Goal: Information Seeking & Learning: Learn about a topic

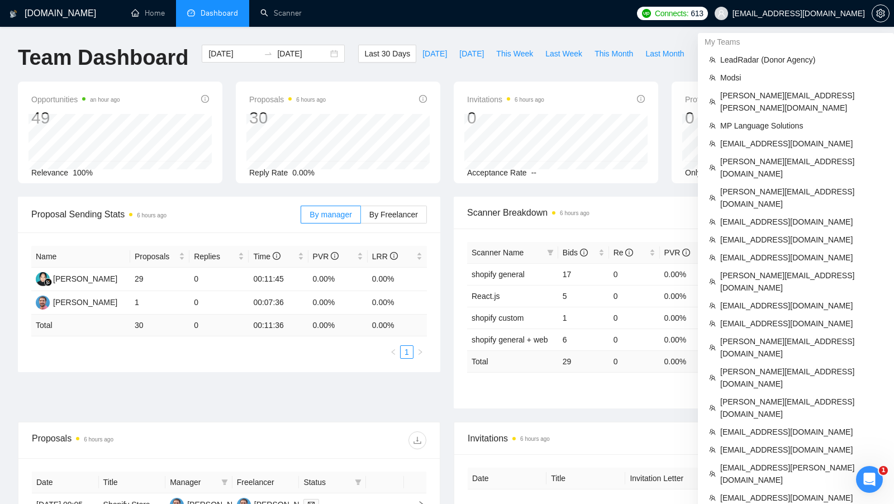
scroll to position [460, 0]
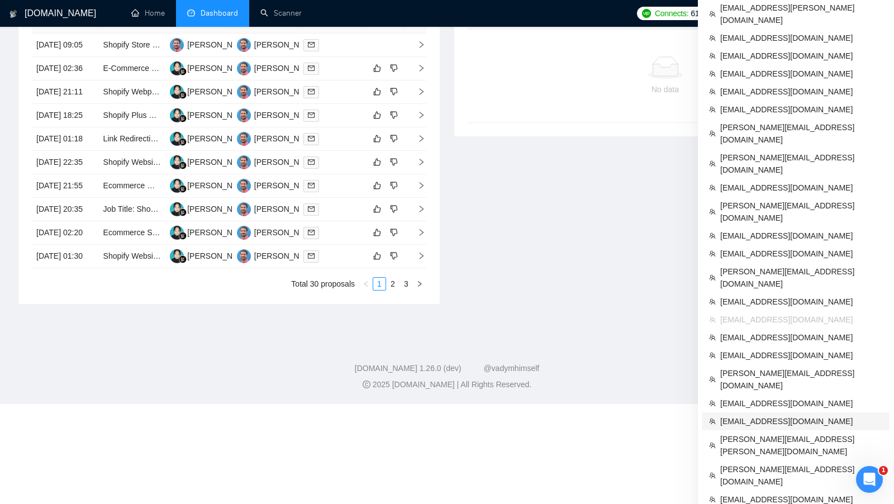
click at [799, 415] on span "[EMAIL_ADDRESS][DOMAIN_NAME]" at bounding box center [801, 421] width 163 height 12
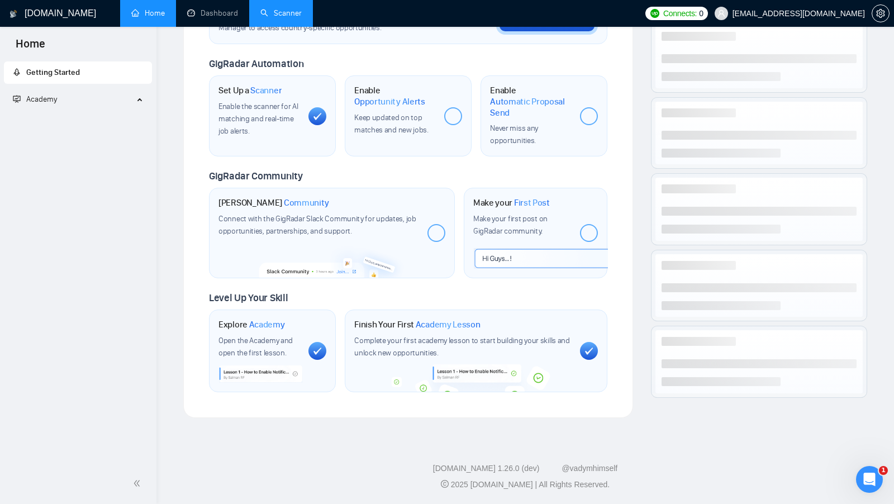
click at [260, 13] on link "Scanner" at bounding box center [280, 13] width 41 height 10
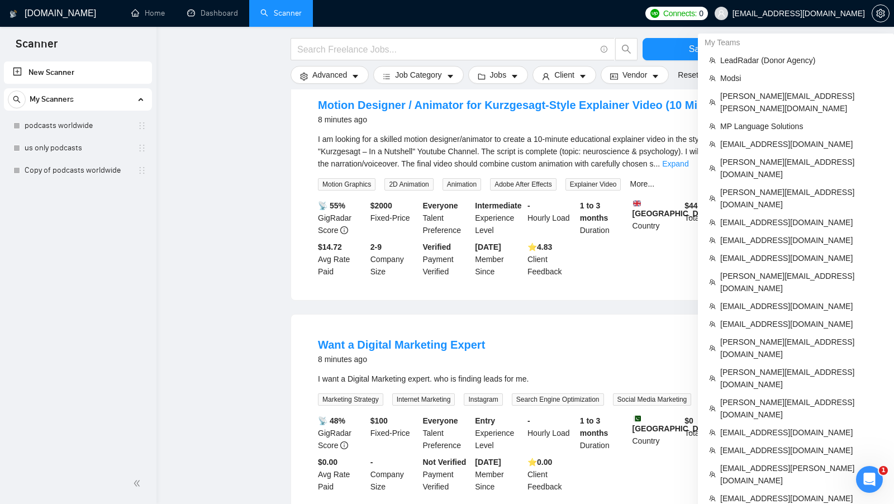
scroll to position [931, 0]
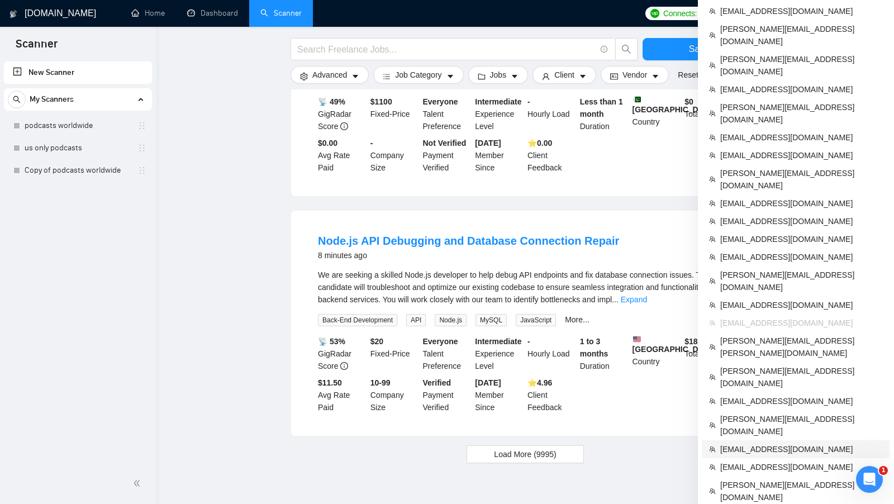
drag, startPoint x: 768, startPoint y: 249, endPoint x: 563, endPoint y: 133, distance: 235.8
click at [768, 443] on span "[EMAIL_ADDRESS][DOMAIN_NAME]" at bounding box center [801, 449] width 163 height 12
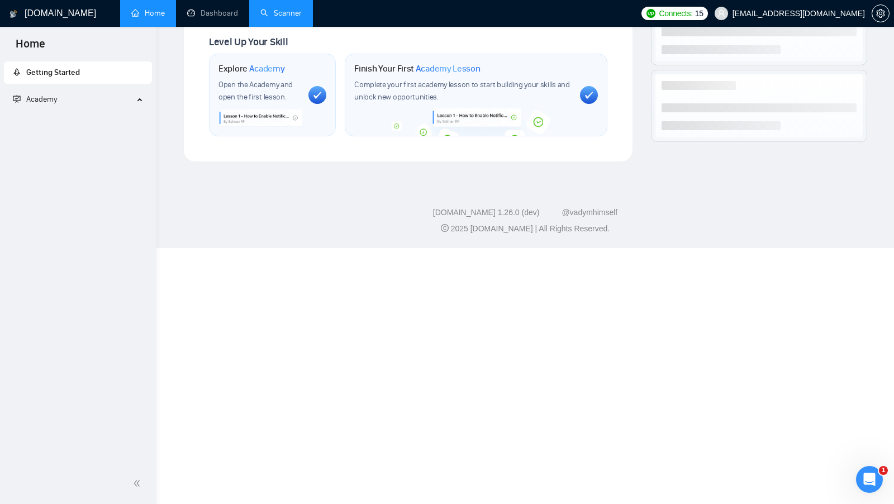
scroll to position [423, 0]
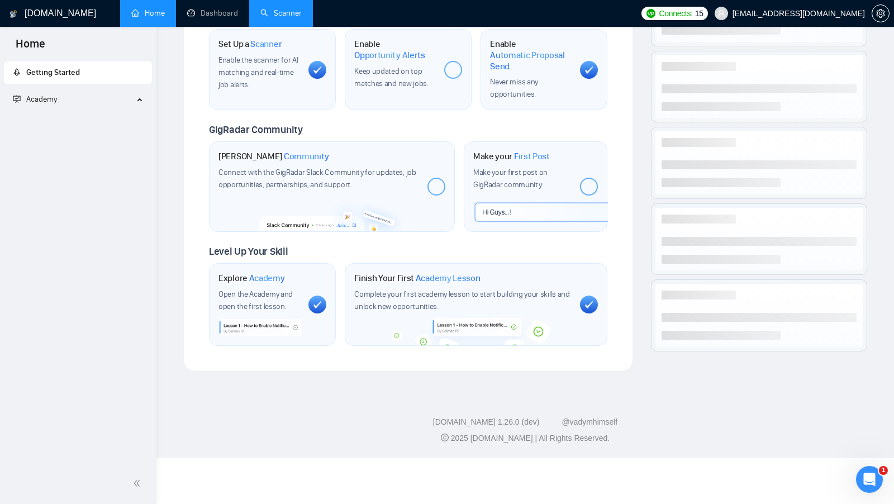
click at [284, 8] on link "Scanner" at bounding box center [280, 13] width 41 height 10
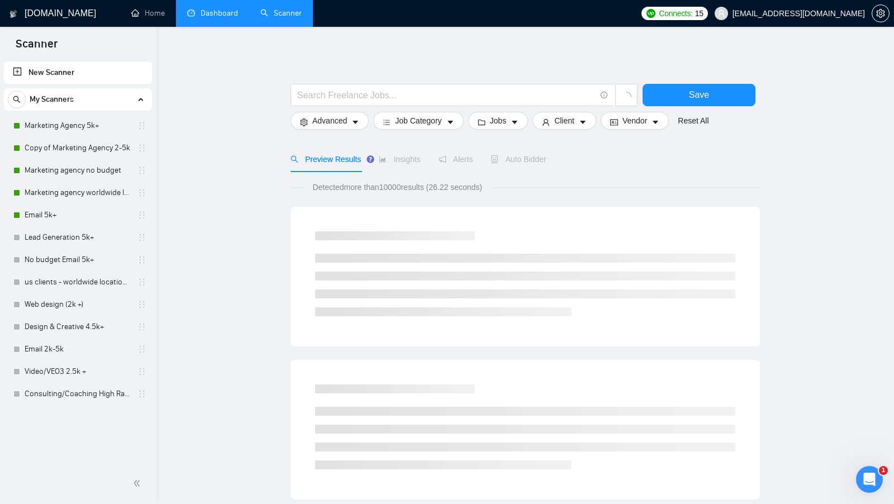
click at [210, 12] on link "Dashboard" at bounding box center [212, 13] width 51 height 10
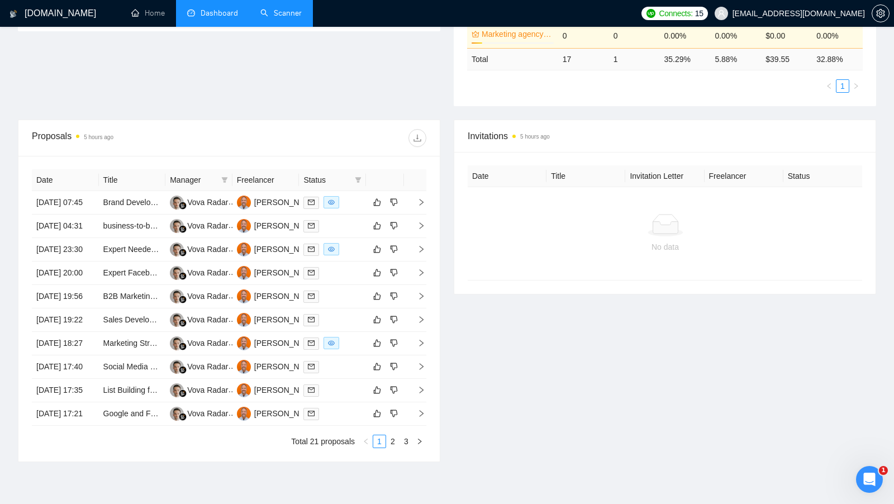
scroll to position [499, 0]
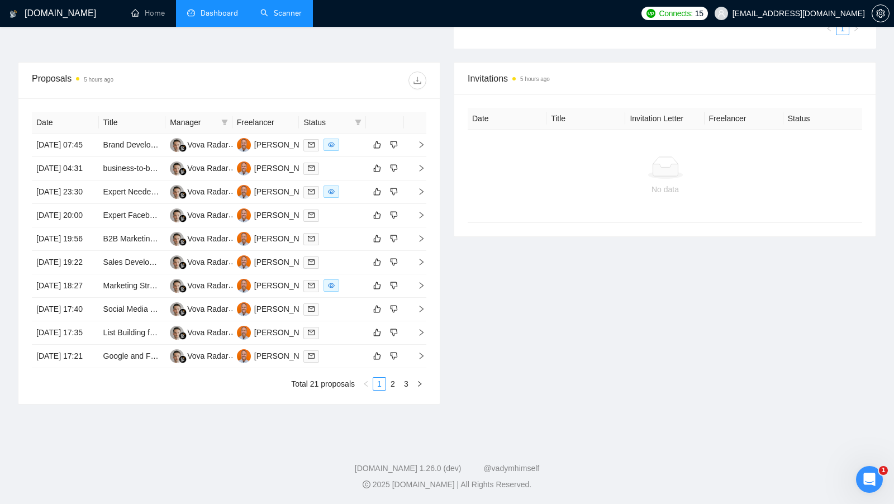
click at [410, 391] on div "Date Title Manager Freelancer Status [DATE] 07:45 Brand Development and Marketi…" at bounding box center [228, 251] width 421 height 306
click at [410, 389] on link "3" at bounding box center [406, 384] width 12 height 12
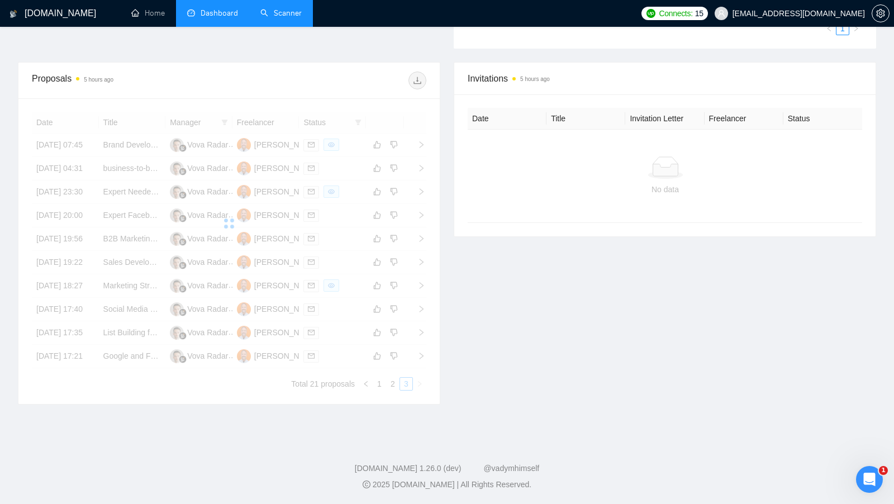
scroll to position [227, 0]
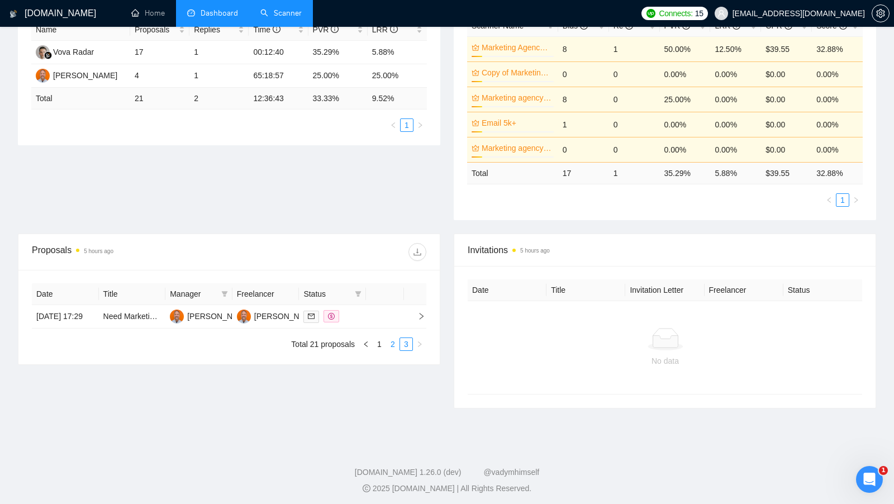
click at [387, 345] on link "2" at bounding box center [393, 344] width 12 height 12
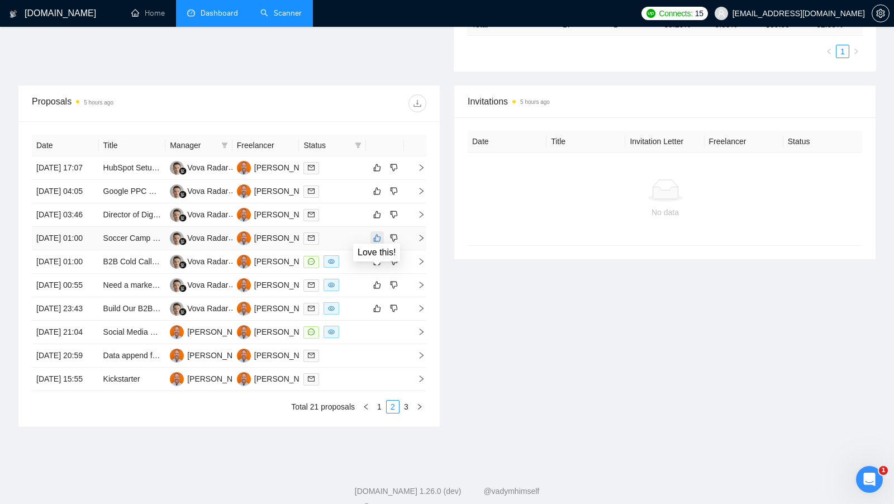
scroll to position [373, 0]
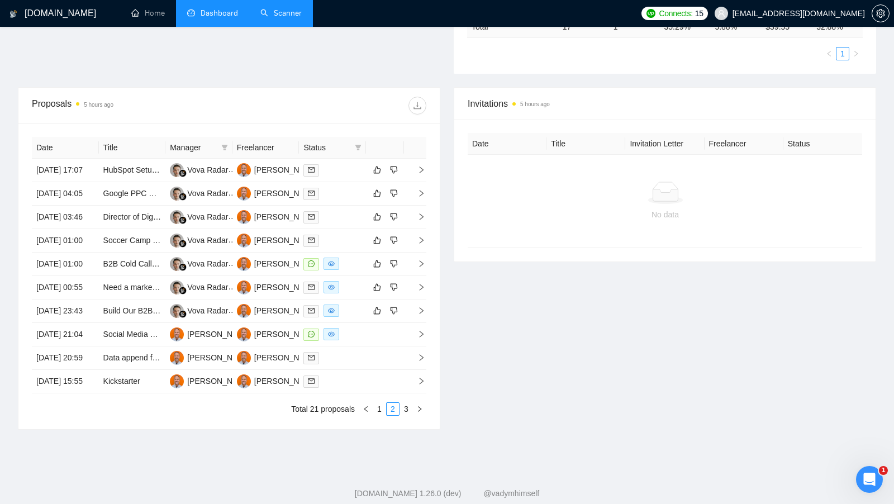
click at [16, 284] on div "Proposals 5 hours ago Date Title Manager Freelancer Status [DATE] 17:07 HubSpot…" at bounding box center [229, 258] width 436 height 343
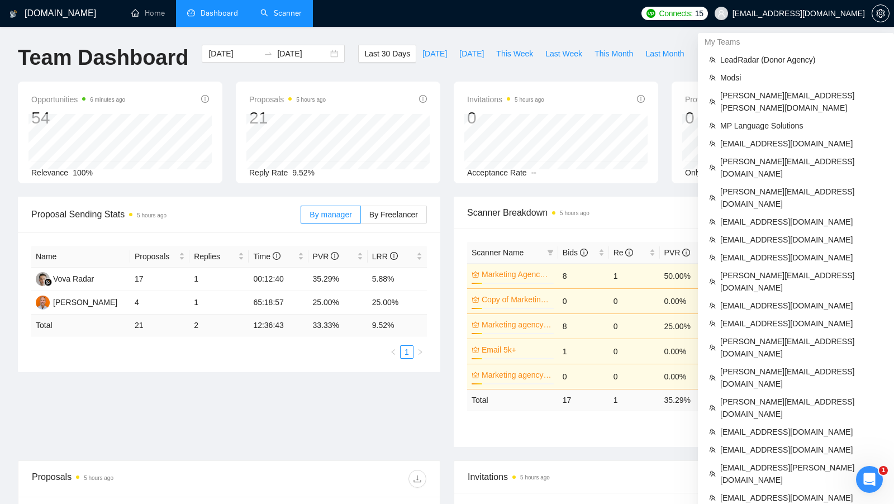
scroll to position [499, 0]
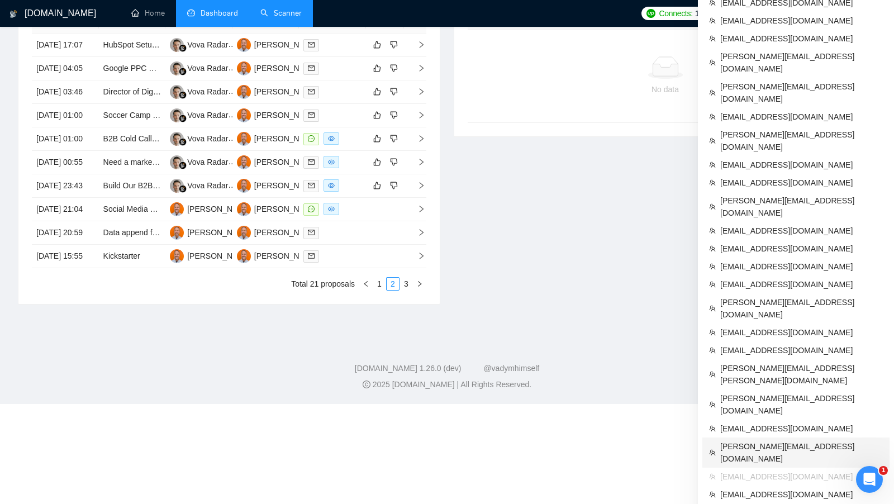
click at [796, 440] on span "[PERSON_NAME][EMAIL_ADDRESS][DOMAIN_NAME]" at bounding box center [801, 452] width 163 height 25
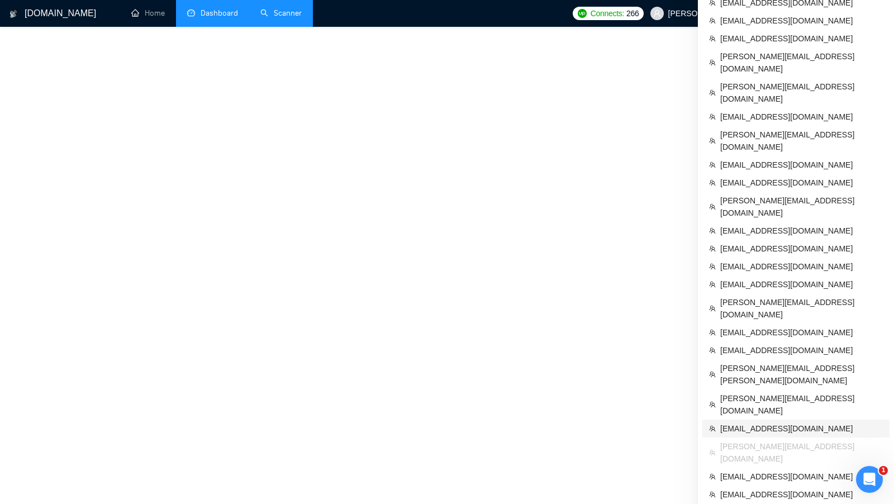
click at [301, 18] on link "Scanner" at bounding box center [280, 13] width 41 height 10
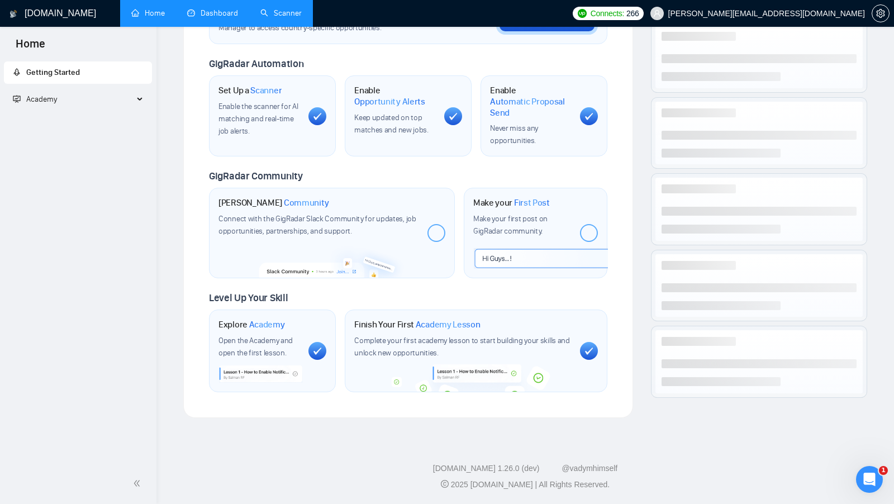
scroll to position [379, 0]
click at [292, 18] on link "Scanner" at bounding box center [280, 13] width 41 height 10
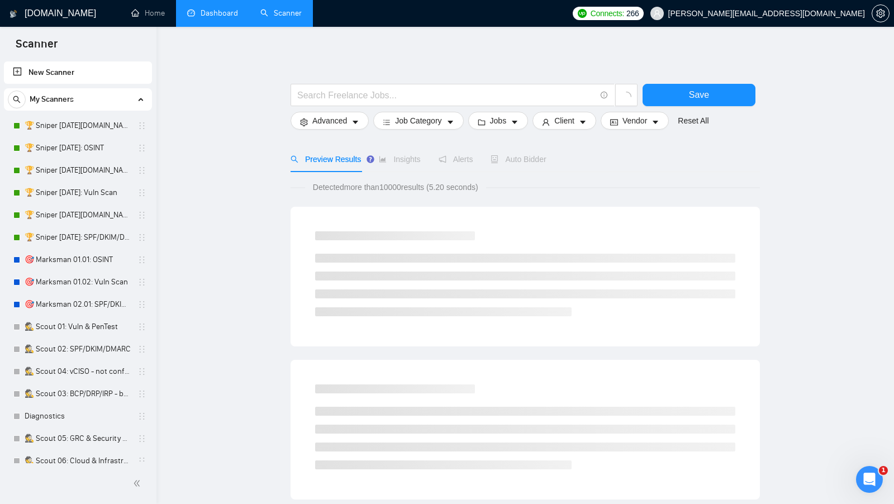
click at [209, 18] on link "Dashboard" at bounding box center [212, 13] width 51 height 10
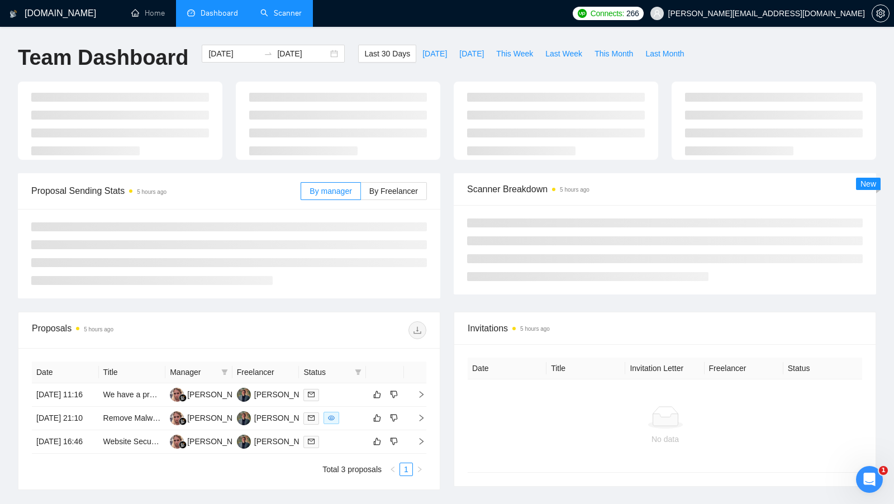
type input "[DATE]"
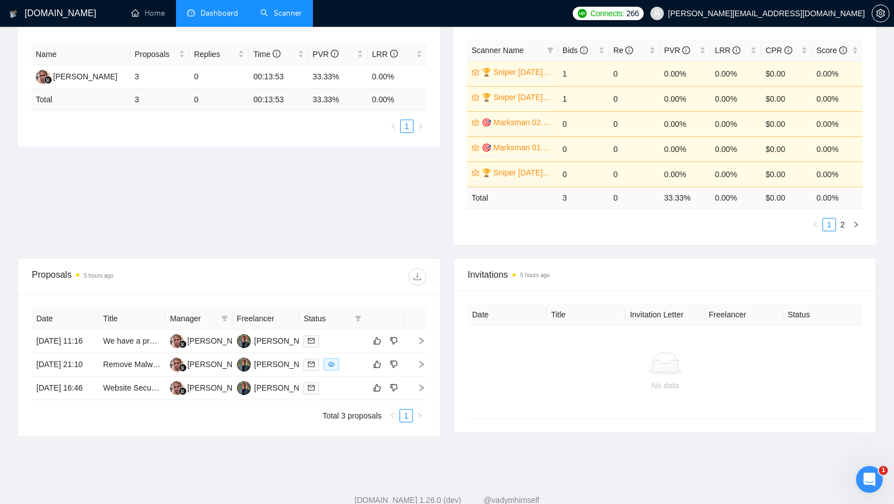
scroll to position [200, 0]
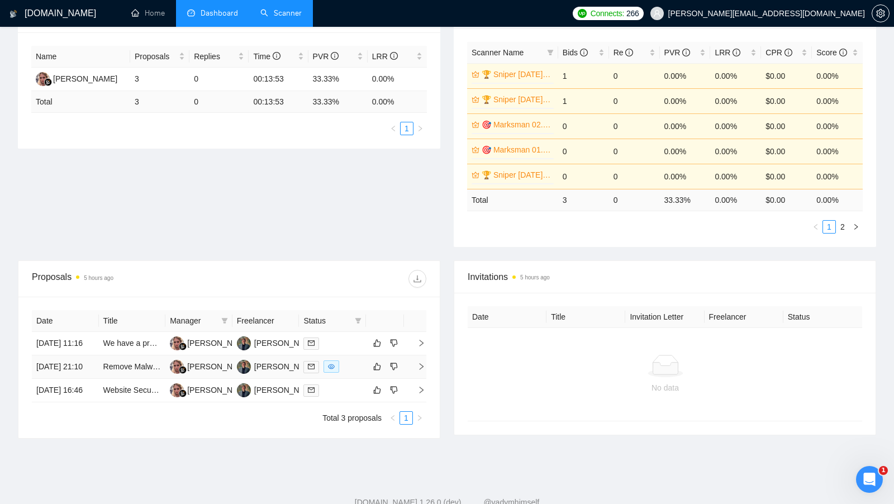
click at [349, 369] on td at bounding box center [332, 366] width 67 height 23
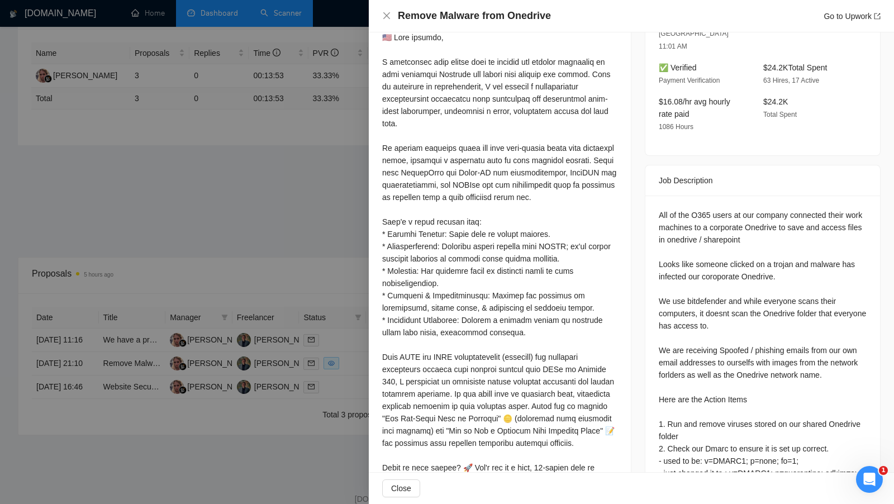
scroll to position [327, 0]
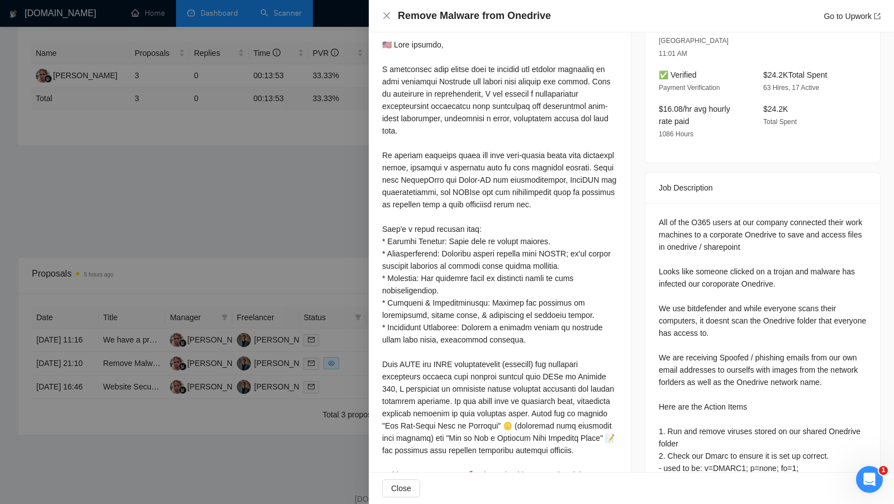
click at [258, 234] on div at bounding box center [447, 252] width 894 height 504
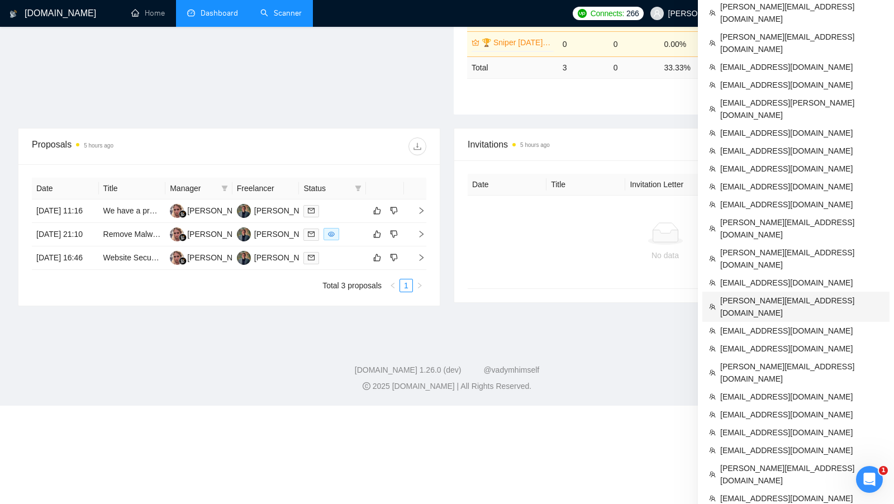
scroll to position [379, 0]
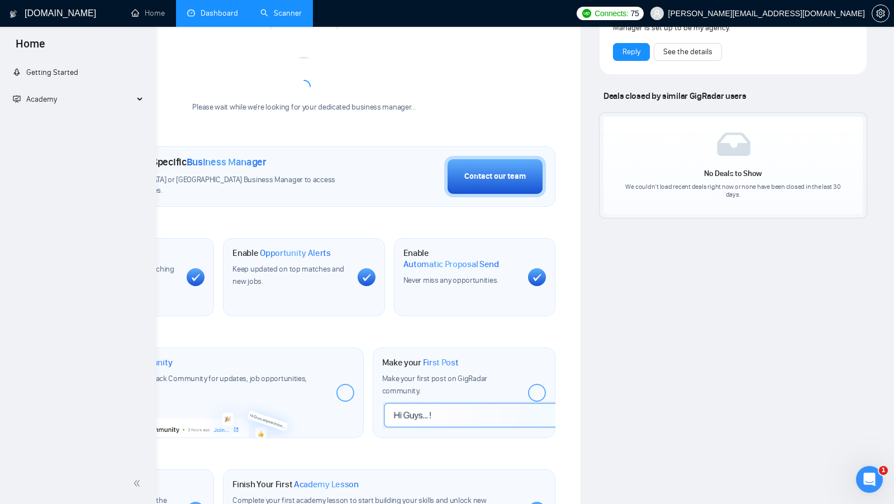
click at [231, 8] on link "Dashboard" at bounding box center [212, 13] width 51 height 10
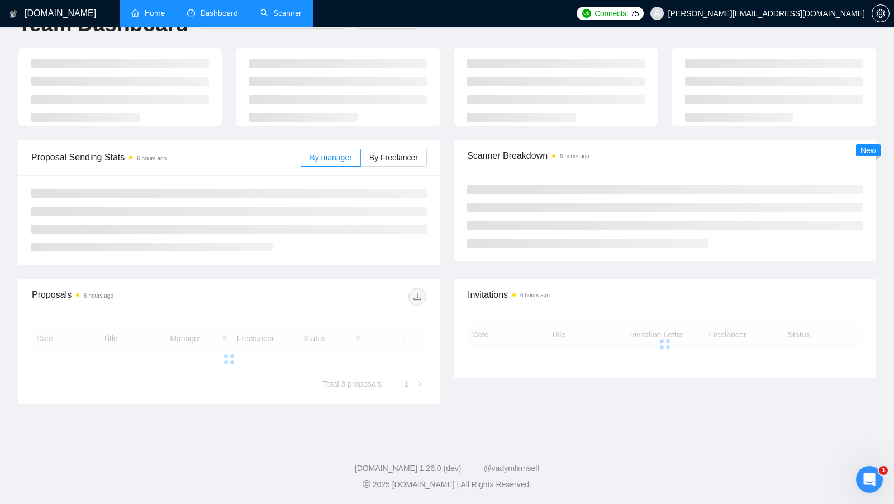
type input "[DATE]"
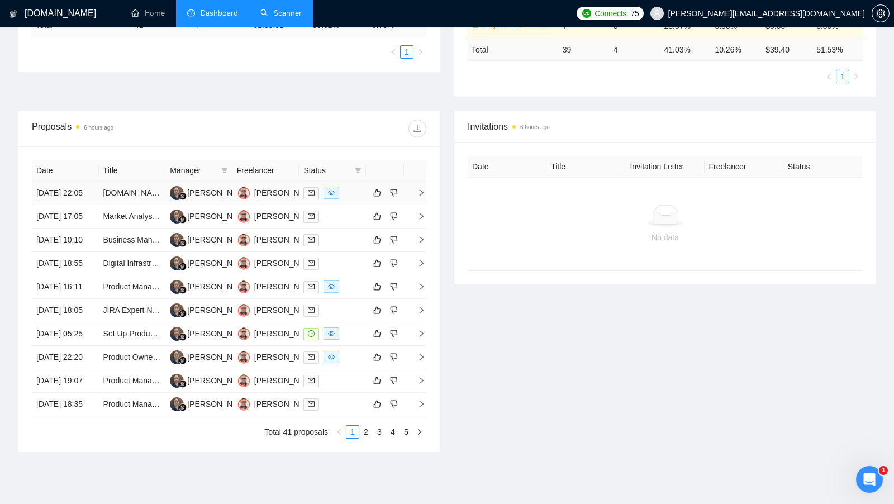
scroll to position [448, 0]
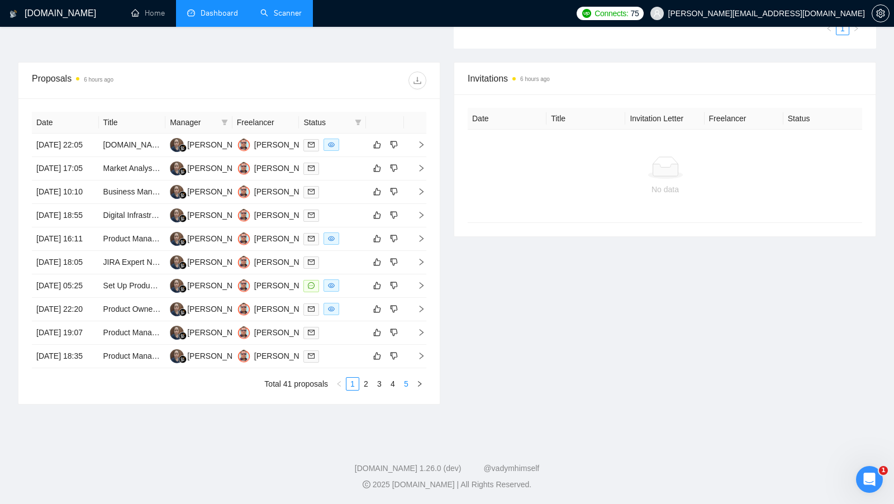
click at [410, 386] on link "5" at bounding box center [406, 384] width 12 height 12
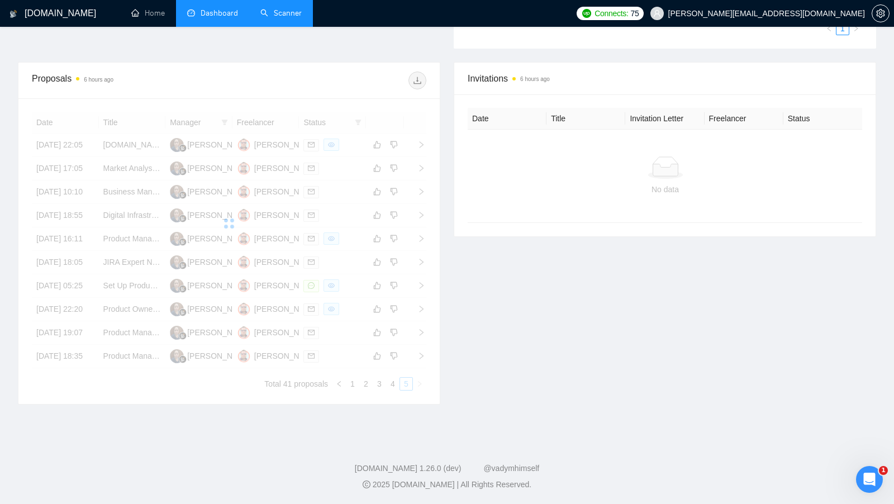
scroll to position [177, 0]
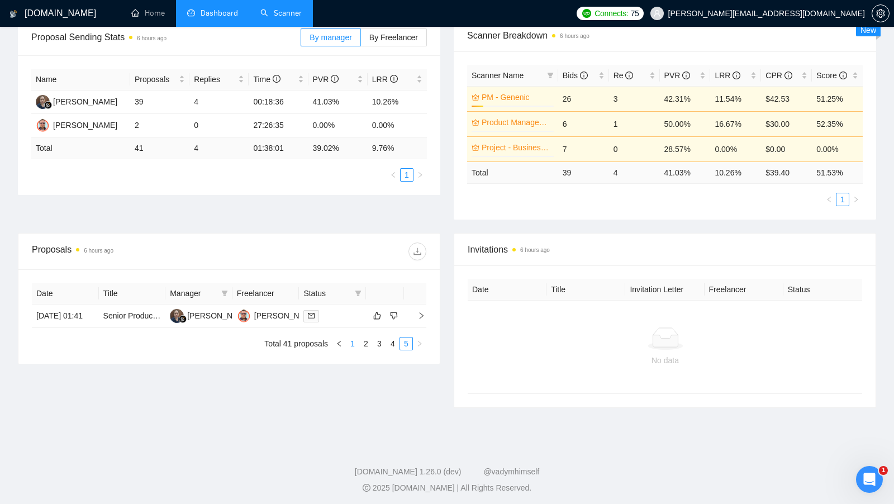
click at [354, 350] on link "1" at bounding box center [353, 344] width 12 height 12
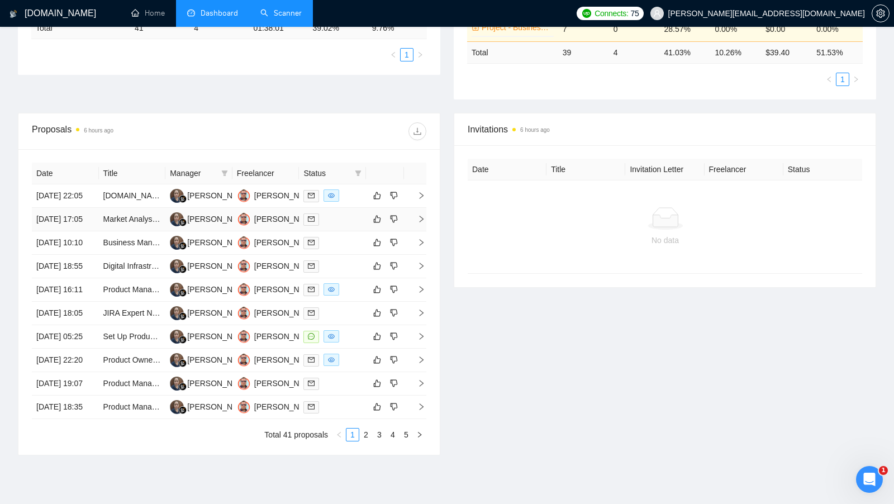
scroll to position [448, 0]
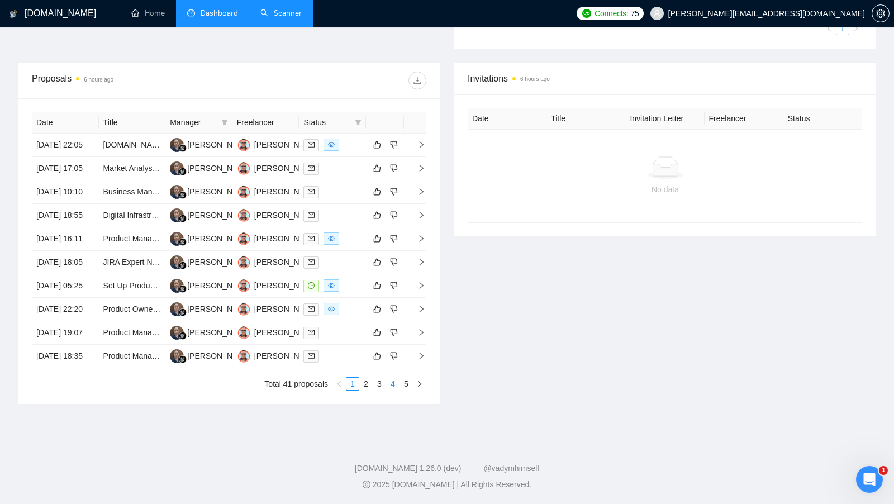
click at [388, 381] on link "4" at bounding box center [393, 384] width 12 height 12
click at [378, 390] on link "3" at bounding box center [379, 384] width 12 height 12
click at [366, 390] on link "2" at bounding box center [366, 384] width 12 height 12
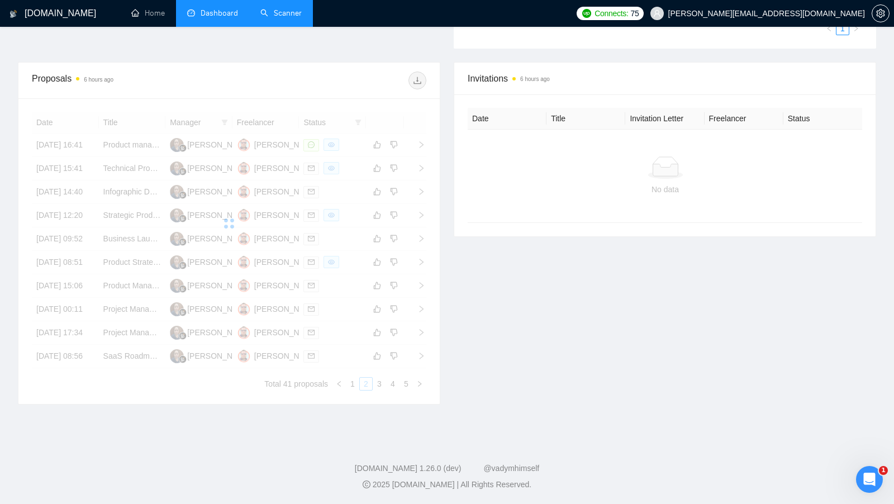
scroll to position [419, 0]
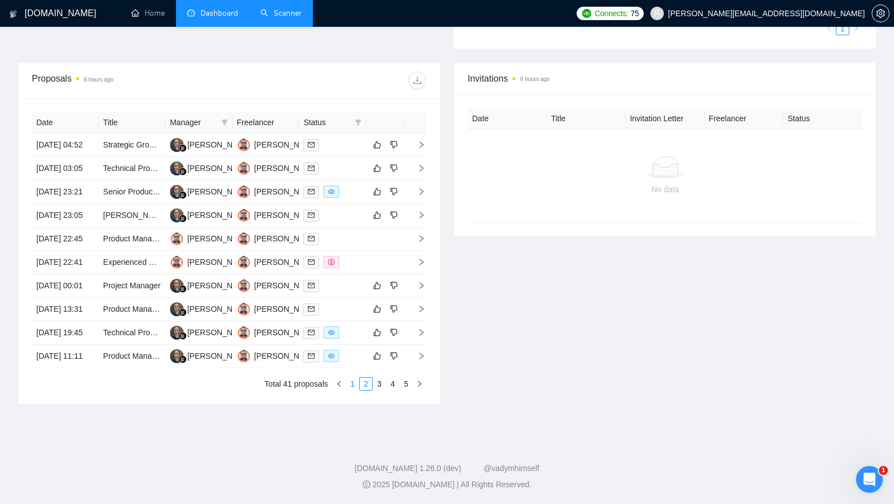
click at [349, 390] on link "1" at bounding box center [353, 384] width 12 height 12
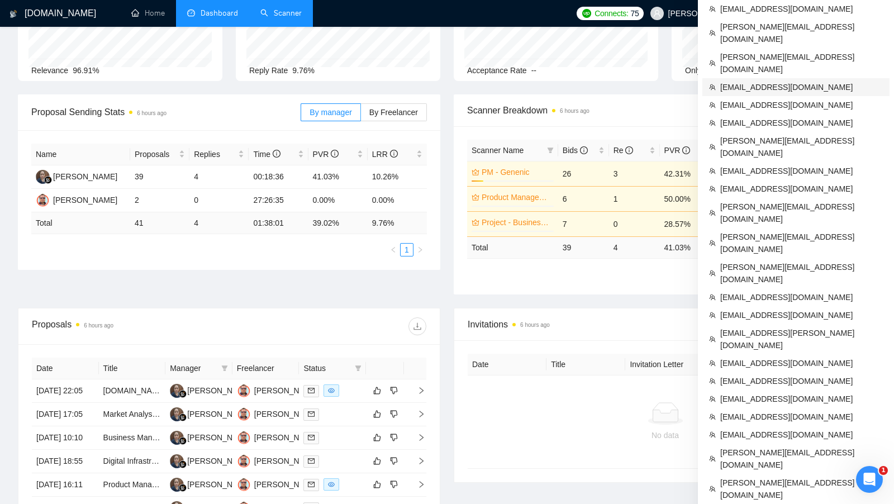
scroll to position [448, 0]
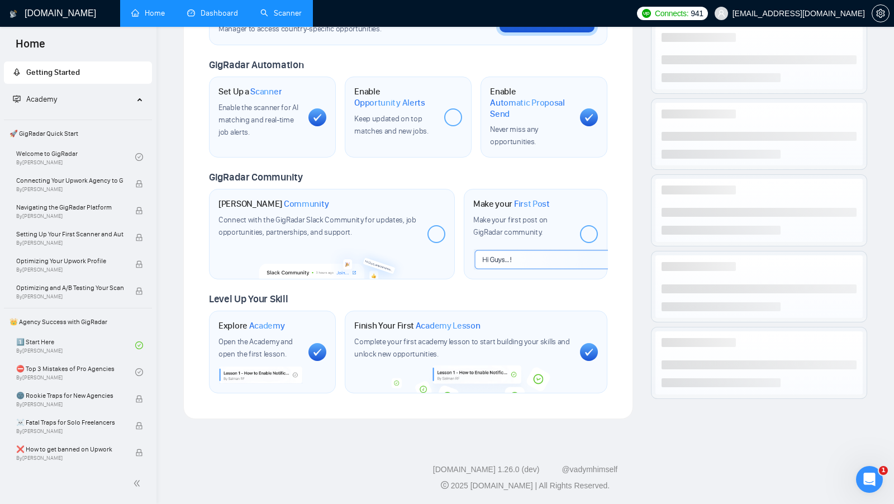
click at [221, 16] on link "Dashboard" at bounding box center [212, 13] width 51 height 10
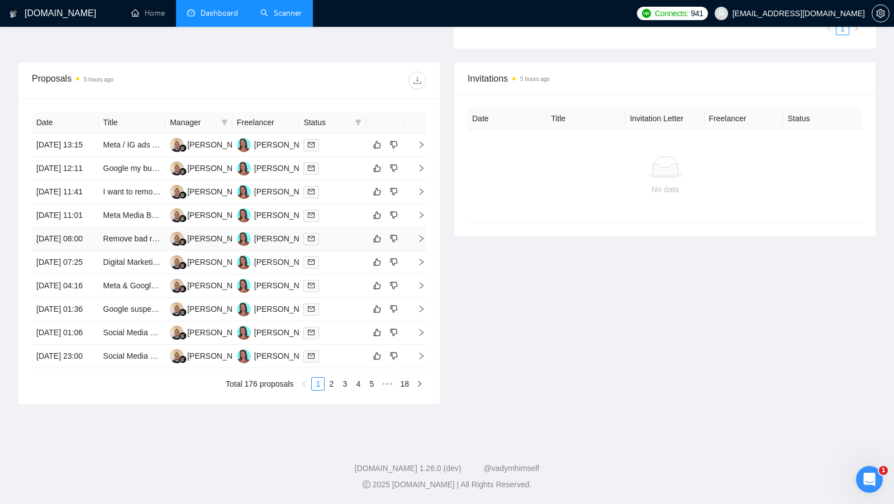
scroll to position [498, 0]
click at [406, 388] on link "18" at bounding box center [405, 384] width 16 height 12
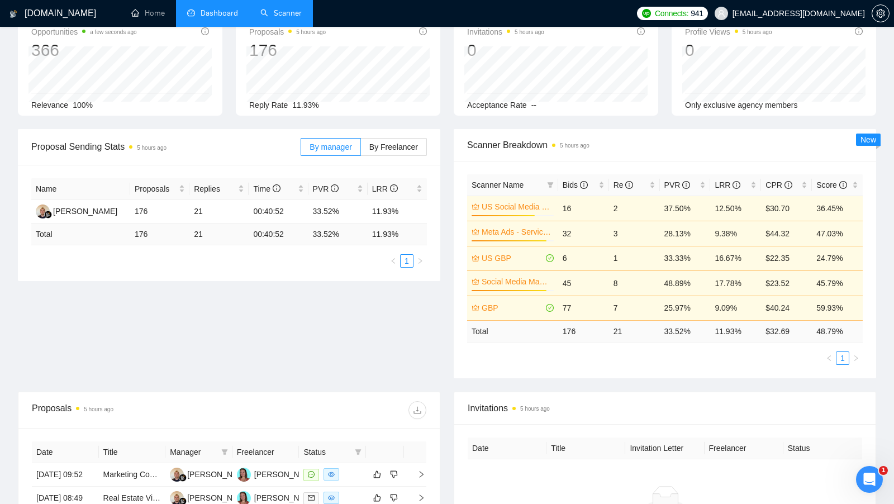
scroll to position [58, 0]
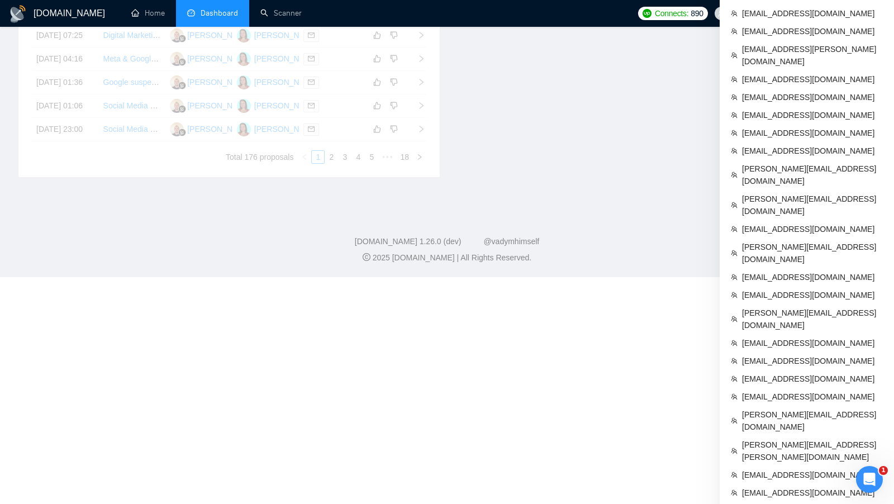
scroll to position [472, 0]
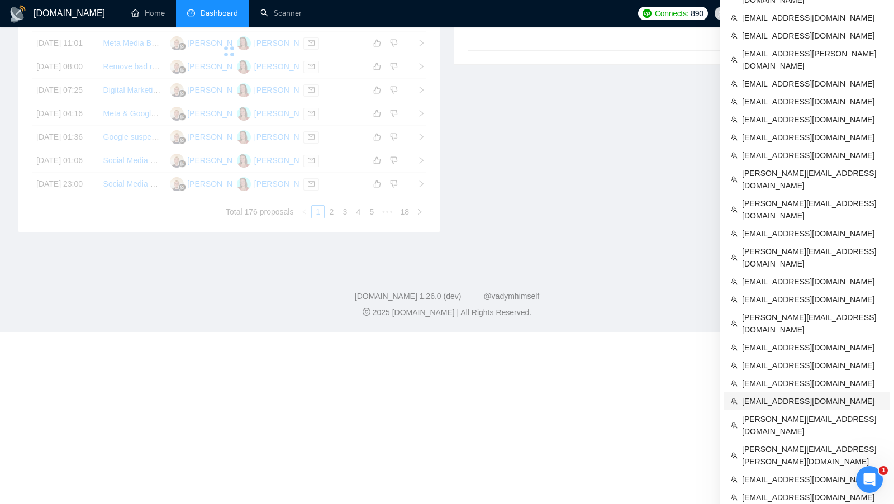
click at [801, 443] on span "anton.chernetskiy@broscorp.net" at bounding box center [812, 455] width 141 height 25
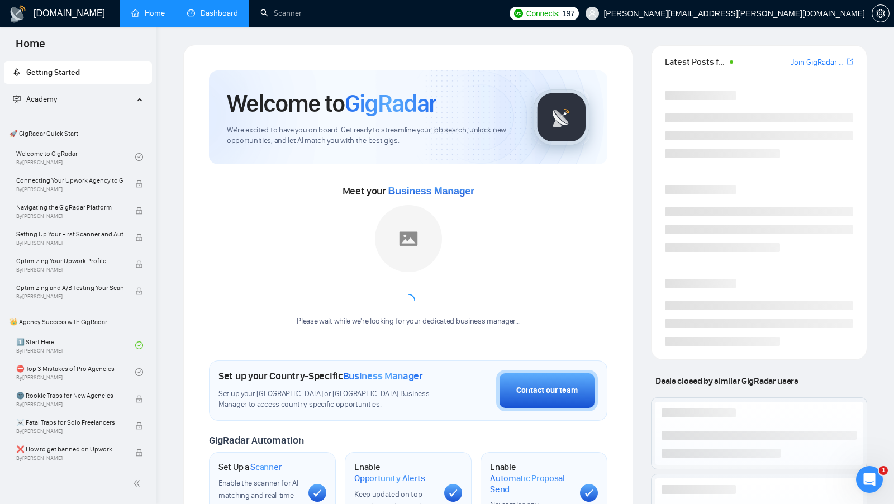
click at [213, 18] on link "Dashboard" at bounding box center [212, 13] width 51 height 10
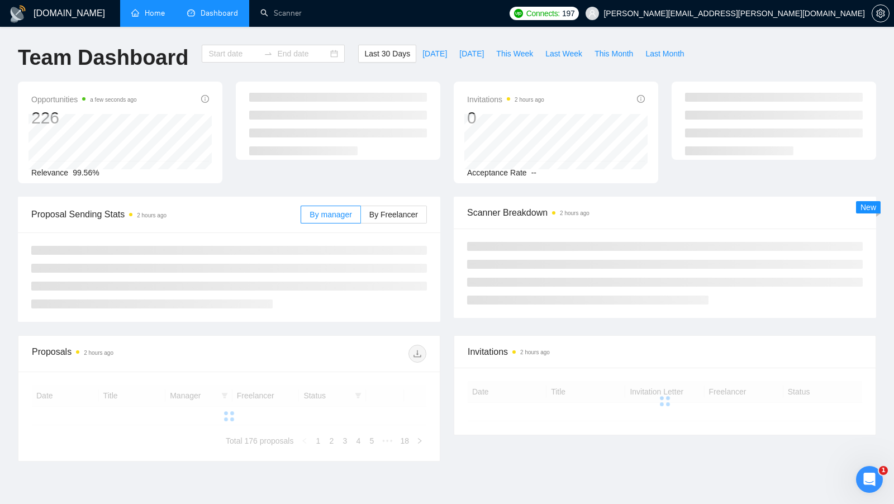
type input "[DATE]"
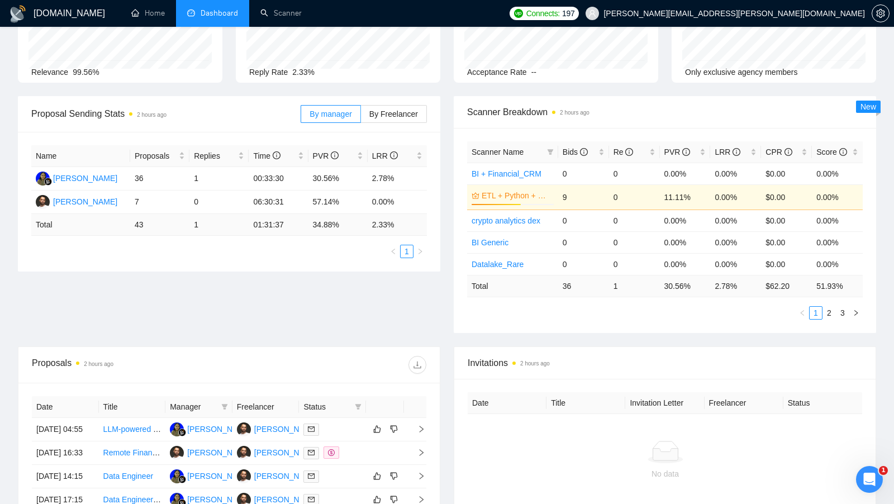
scroll to position [105, 0]
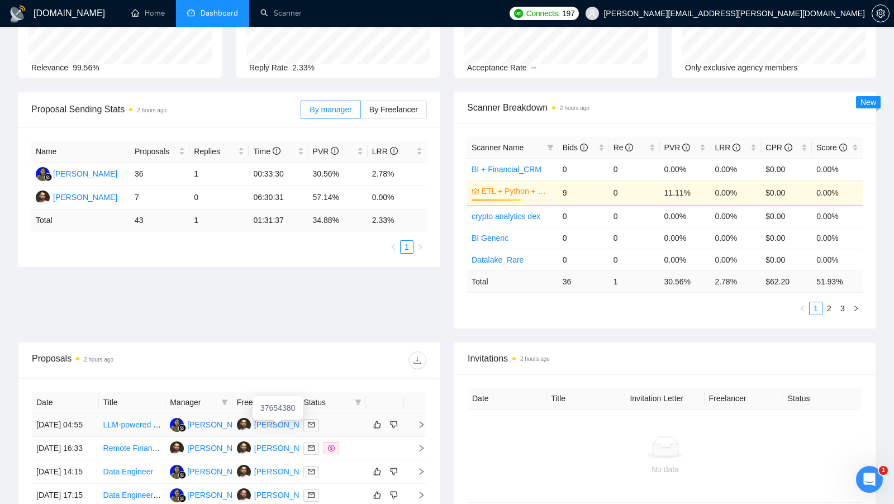
click at [283, 424] on div "Mykhail Martsyniuk" at bounding box center [286, 425] width 64 height 12
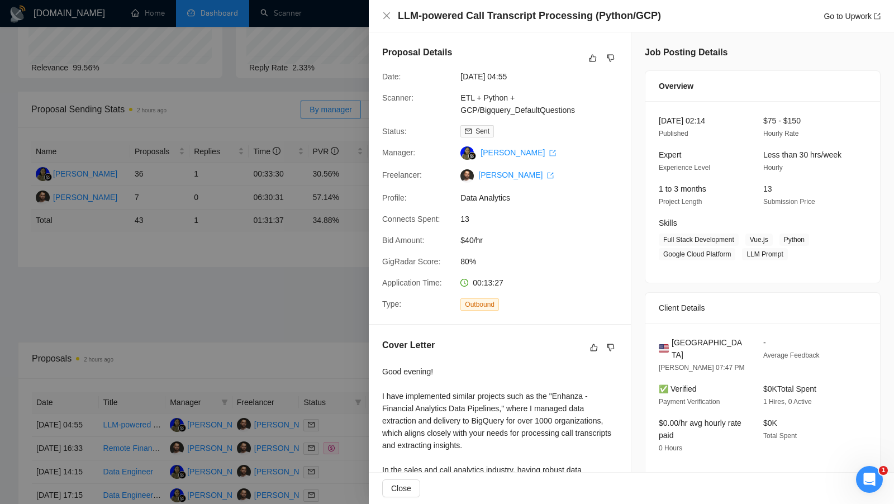
click at [262, 98] on div at bounding box center [447, 252] width 894 height 504
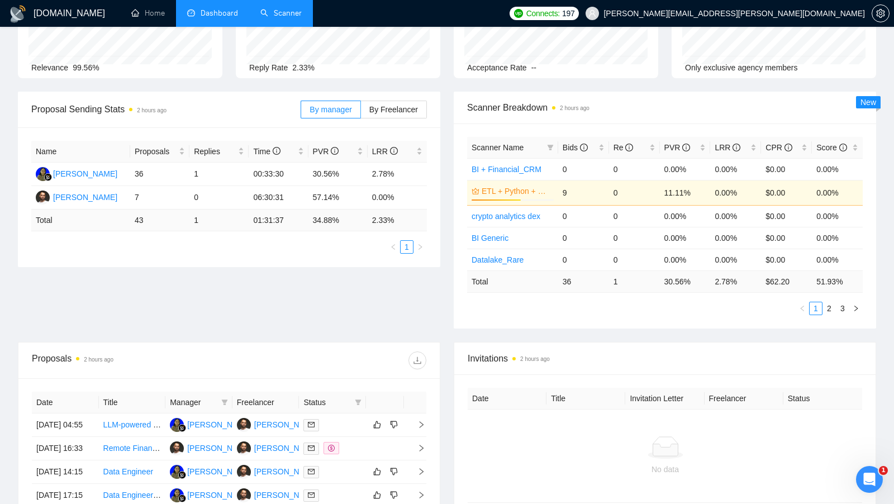
click at [260, 17] on link "Scanner" at bounding box center [280, 13] width 41 height 10
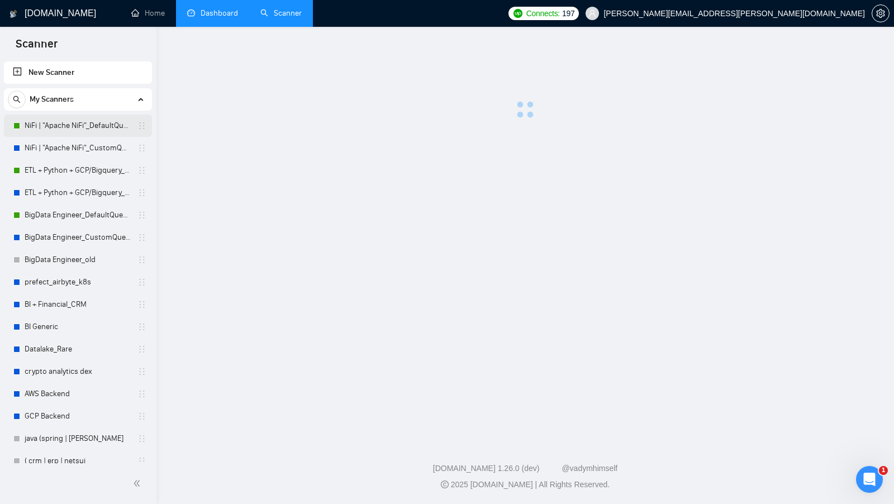
click at [69, 118] on link "NiFi | "Apache NiFi"_DefaultQuestions" at bounding box center [78, 126] width 106 height 22
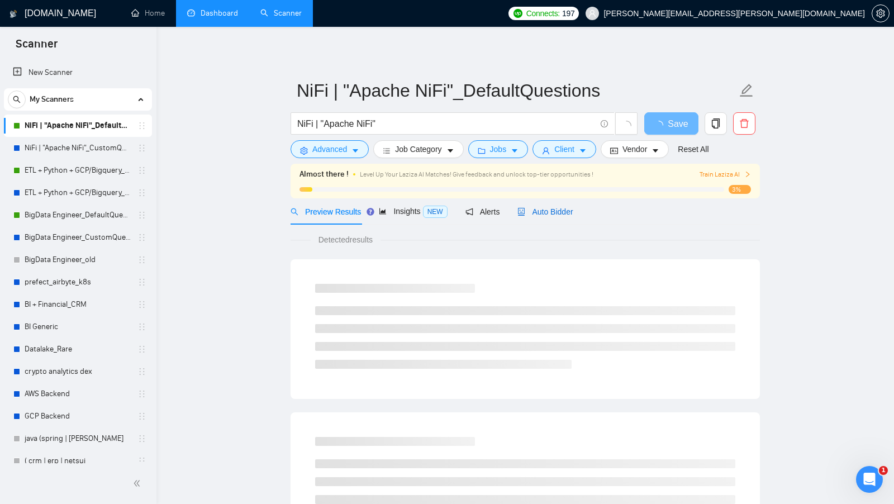
click at [542, 206] on div "Auto Bidder" at bounding box center [545, 212] width 55 height 12
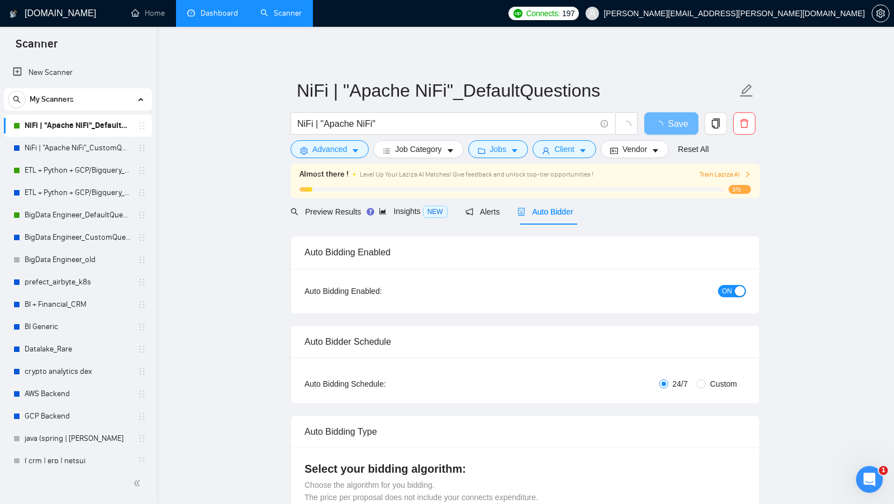
checkbox input "true"
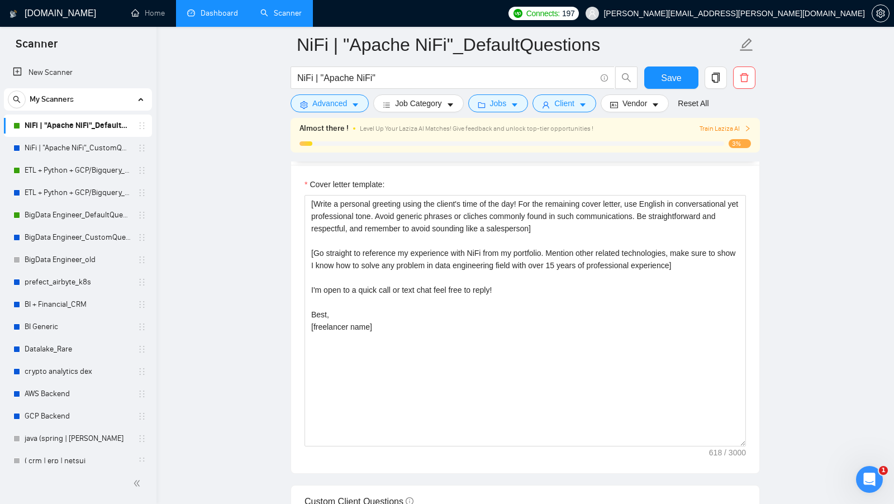
scroll to position [1200, 0]
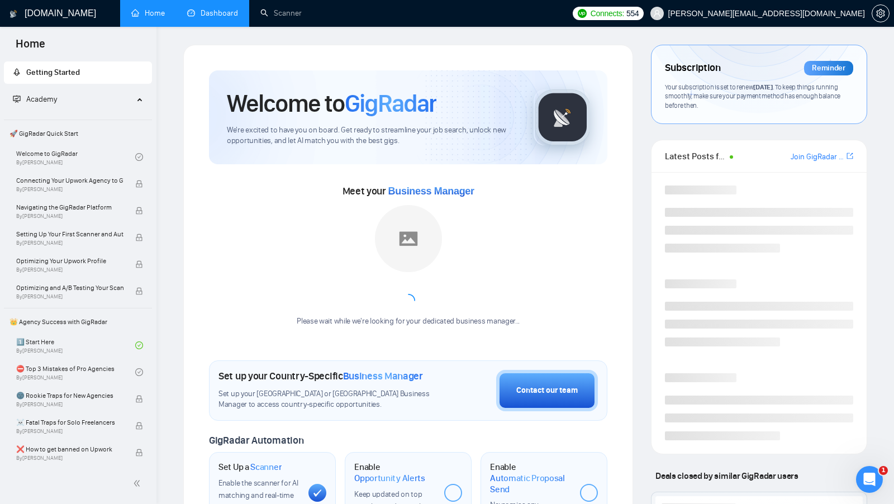
click at [238, 16] on link "Dashboard" at bounding box center [212, 13] width 51 height 10
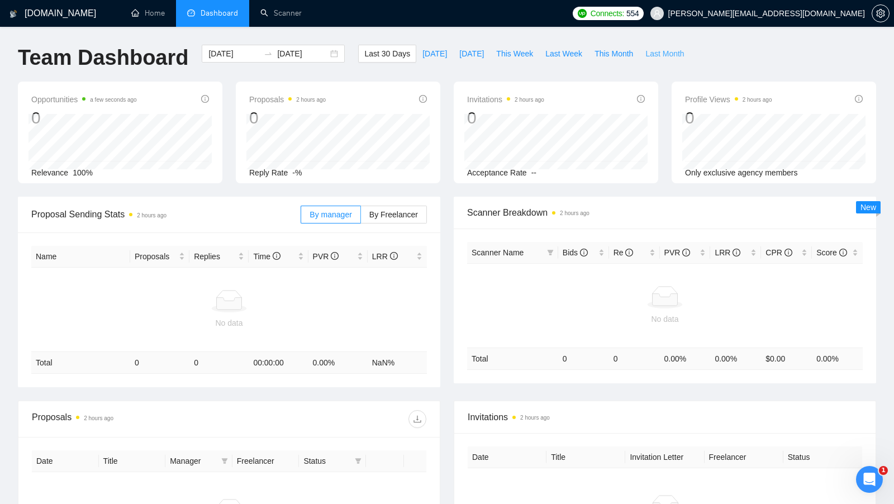
click at [656, 54] on span "Last Month" at bounding box center [665, 54] width 39 height 12
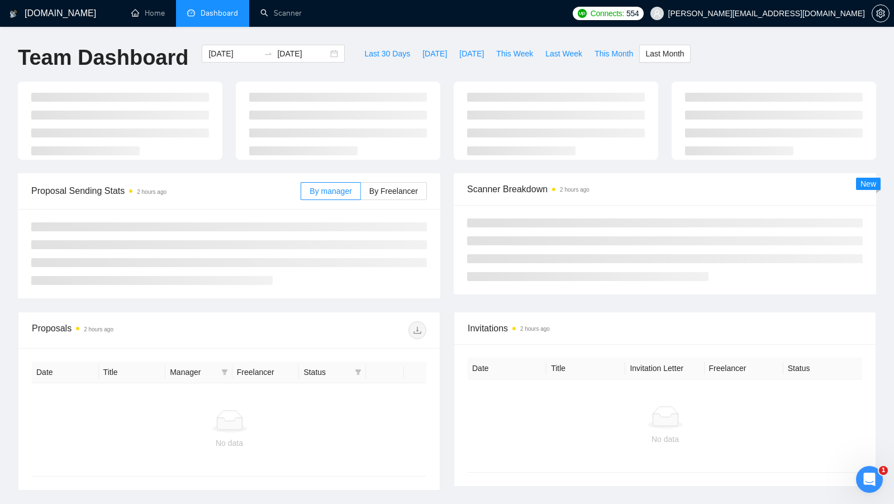
type input "2025-07-01"
type input "2025-07-31"
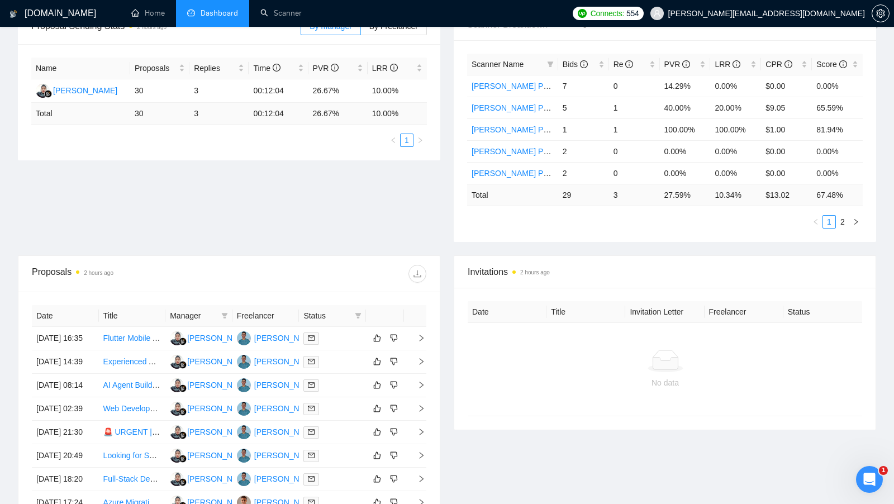
scroll to position [207, 0]
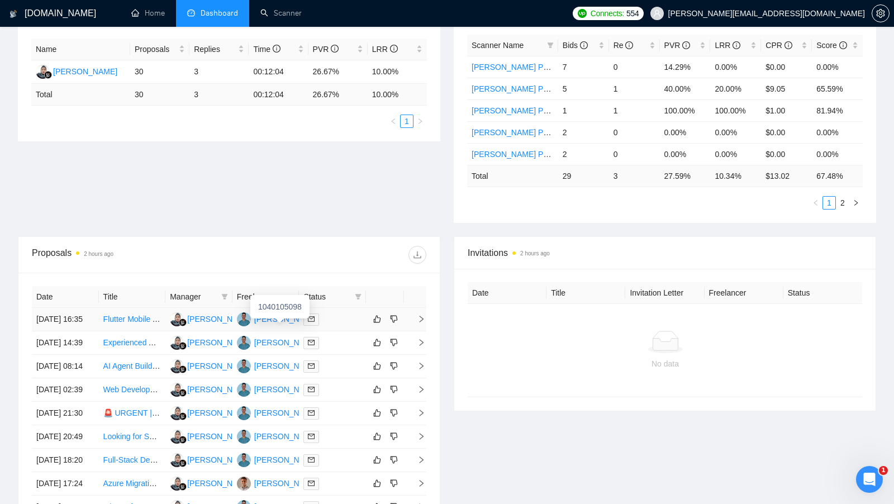
click at [267, 324] on div "Vladyslav Usichenko" at bounding box center [286, 319] width 64 height 12
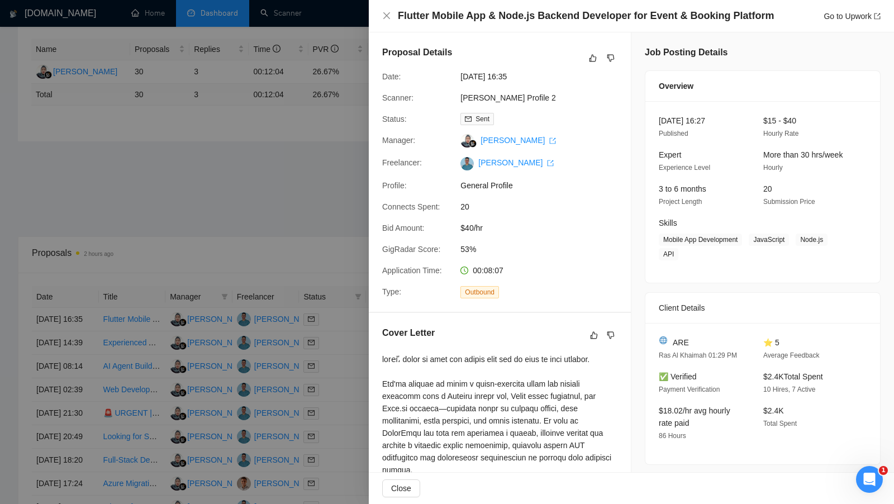
click at [261, 167] on div at bounding box center [447, 252] width 894 height 504
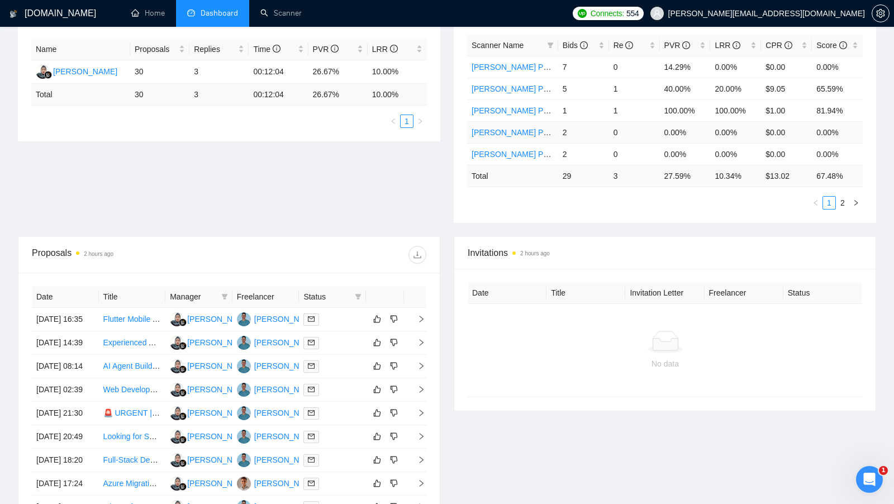
scroll to position [0, 0]
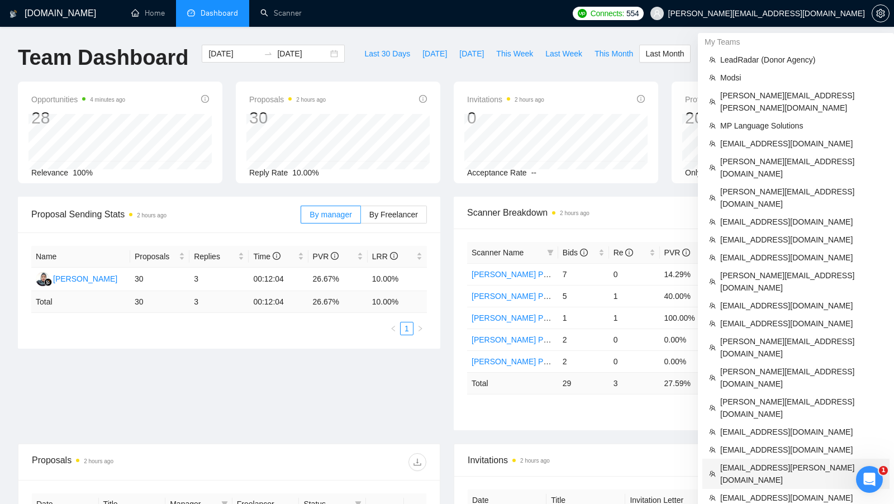
click at [751, 462] on span "[EMAIL_ADDRESS][PERSON_NAME][DOMAIN_NAME]" at bounding box center [801, 474] width 163 height 25
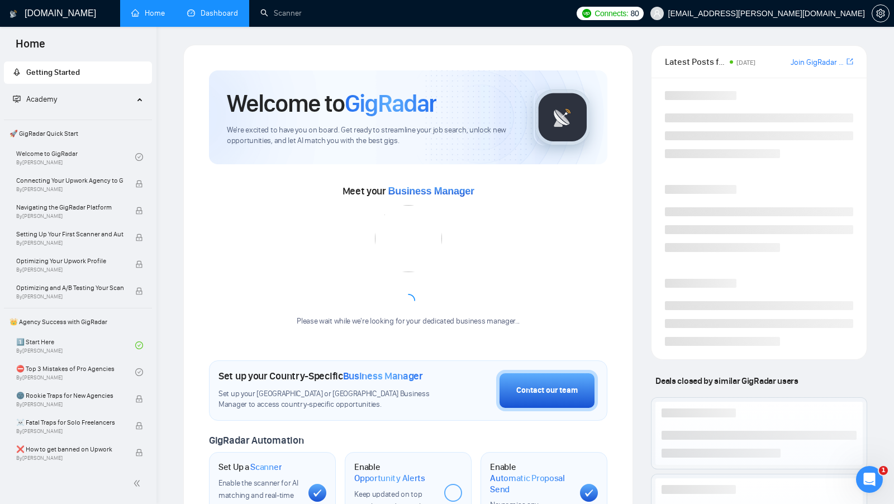
click at [222, 31] on div "GigRadar.io Home Dashboard Scanner Connects: 80 mail.attinder@gmail.com Welcome…" at bounding box center [525, 440] width 738 height 881
click at [202, 17] on link "Dashboard" at bounding box center [212, 13] width 51 height 10
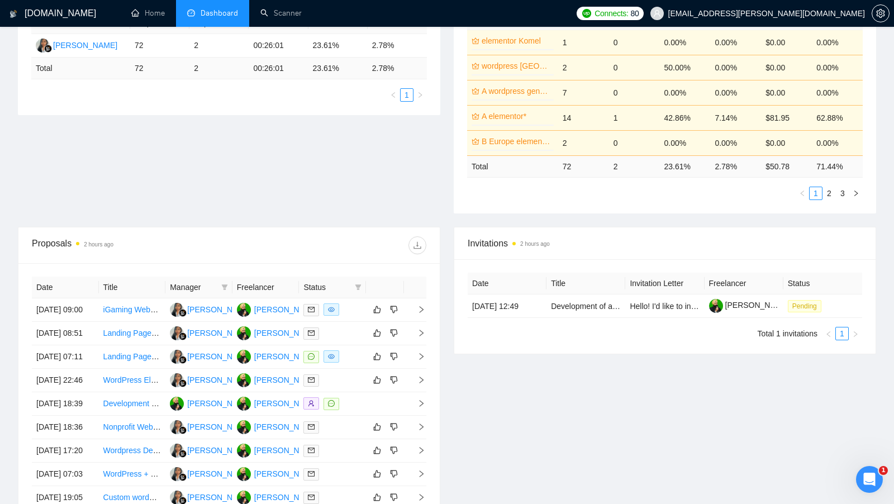
scroll to position [319, 0]
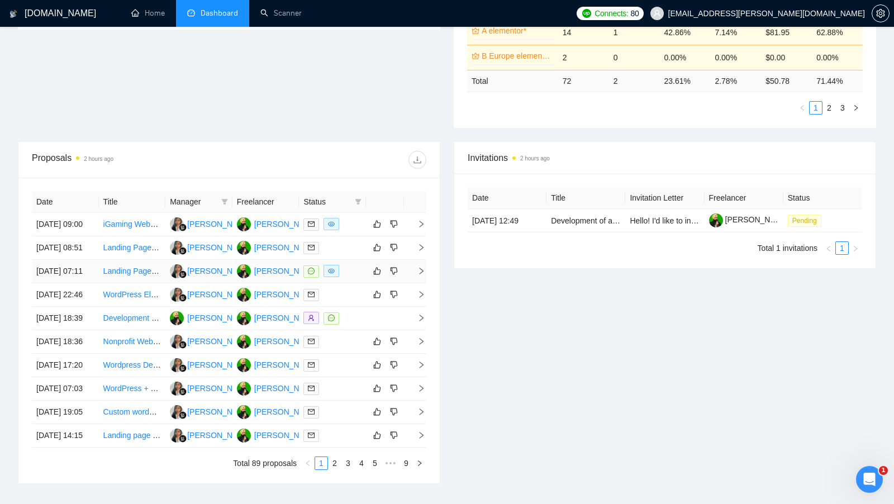
click at [349, 283] on td at bounding box center [332, 271] width 67 height 23
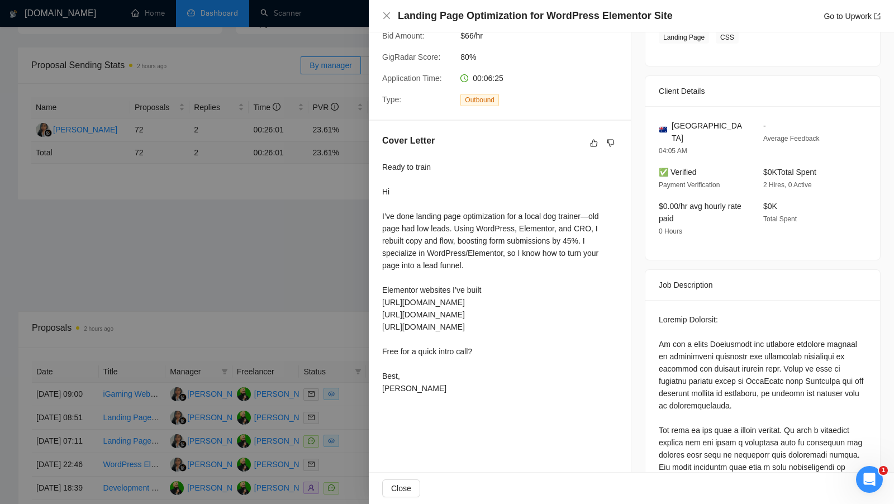
scroll to position [216, 0]
click at [306, 292] on div at bounding box center [447, 252] width 894 height 504
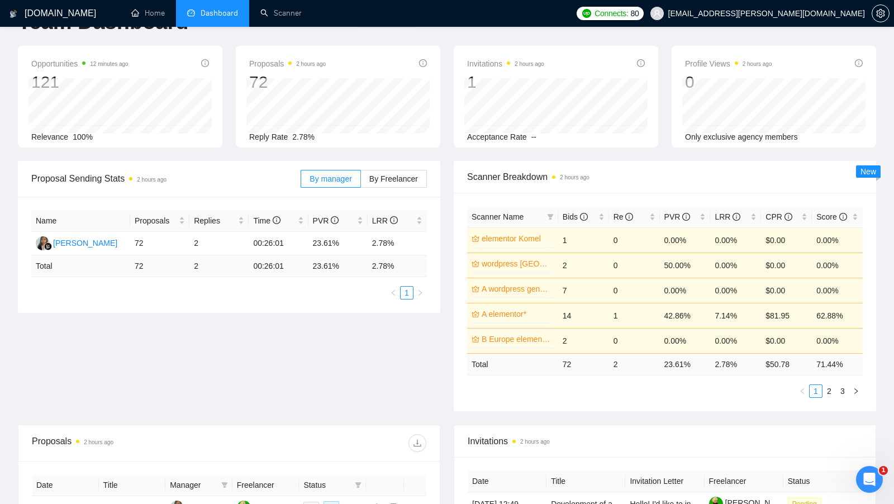
scroll to position [0, 0]
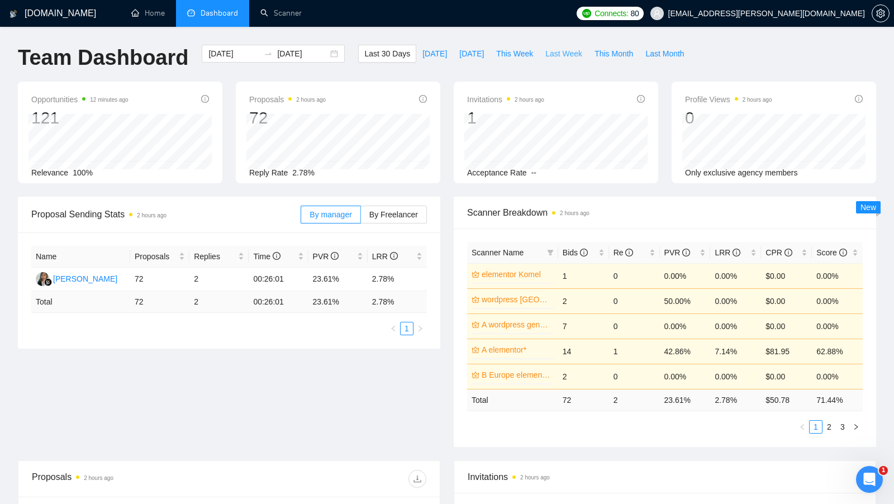
click at [557, 56] on span "Last Week" at bounding box center [563, 54] width 37 height 12
type input "2025-08-18"
type input "[DATE]"
click at [529, 54] on span "This Week" at bounding box center [514, 54] width 37 height 12
type input "2025-08-25"
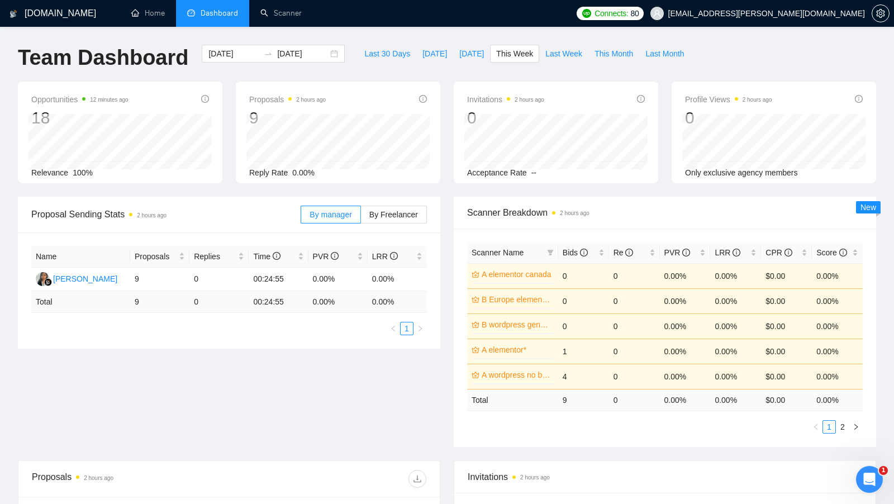
type input "2025-08-31"
